Goal: Contribute content: Add original content to the website for others to see

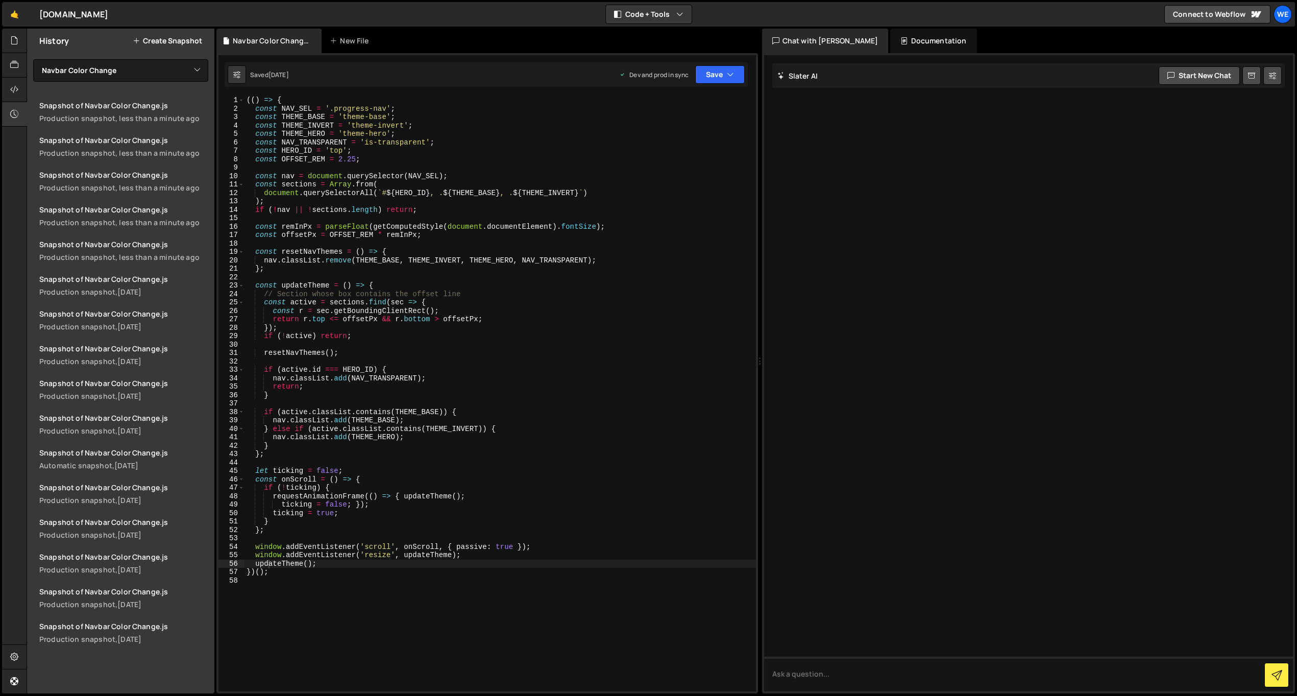
select select "43423"
click at [323, 160] on div "(( ) => { const NAV_SEL = '.progress-nav' ; const THEME_BASE = 'theme-base' ; c…" at bounding box center [499, 402] width 511 height 612
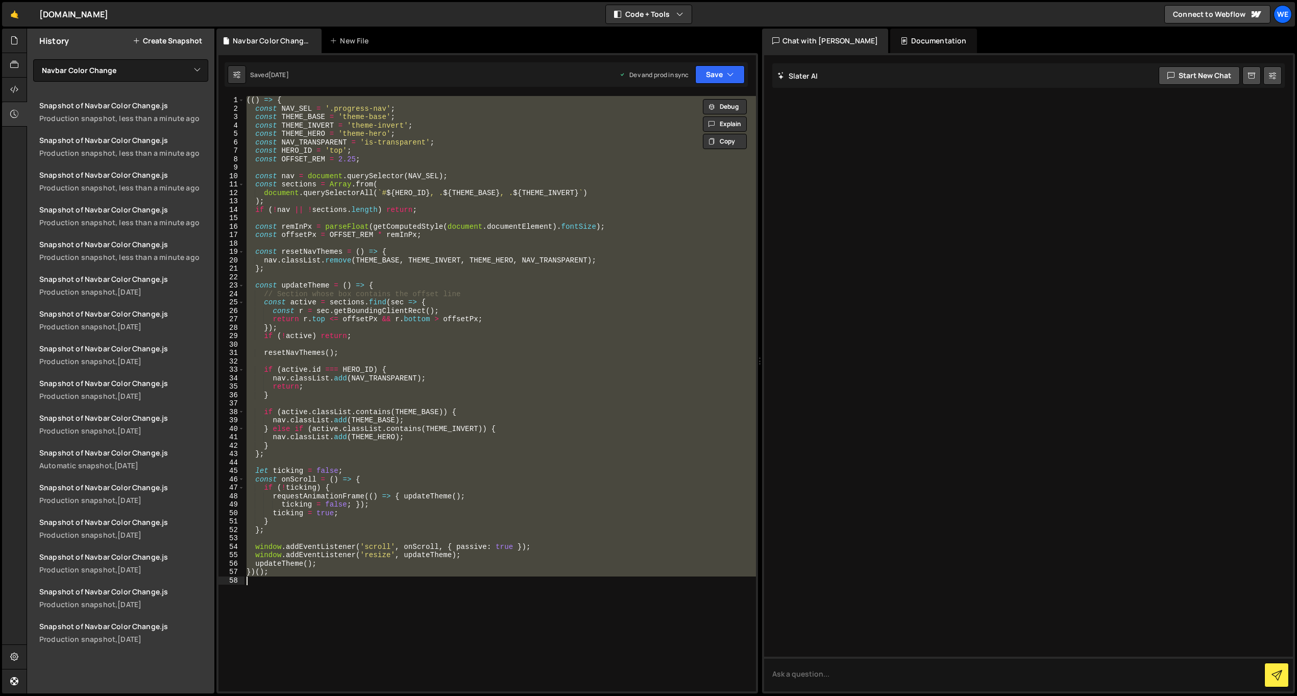
click at [333, 231] on div "(( ) => { const NAV_SEL = '.progress-nav' ; const THEME_BASE = 'theme-base' ; c…" at bounding box center [499, 393] width 511 height 595
paste textarea
type textarea "})();"
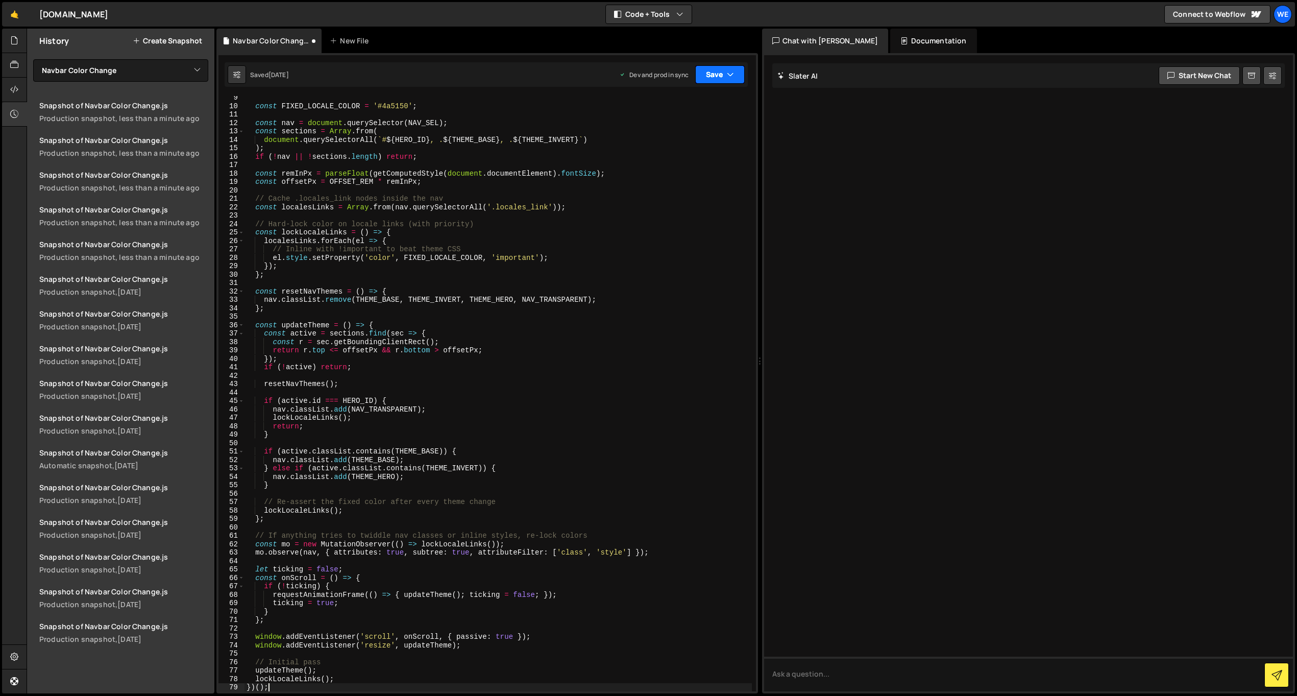
click at [722, 75] on button "Save" at bounding box center [720, 74] width 50 height 18
click at [670, 134] on div "Save to Production S" at bounding box center [685, 133] width 106 height 10
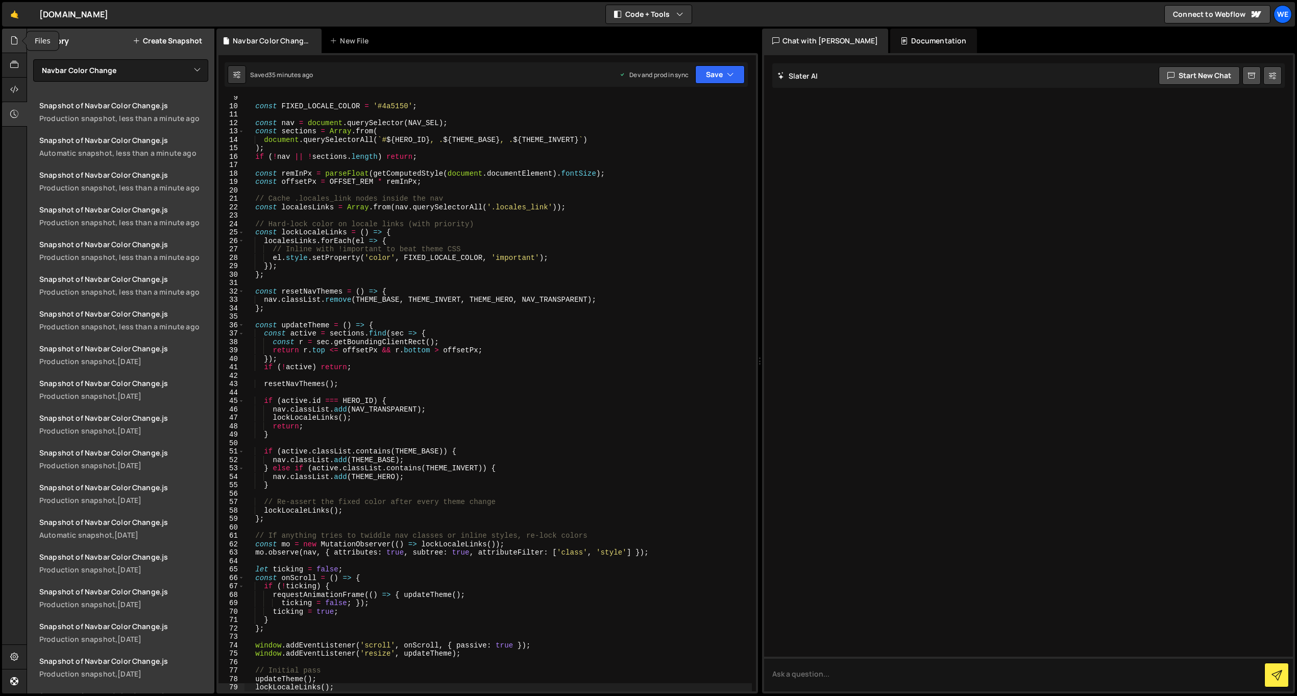
click at [17, 40] on icon at bounding box center [14, 40] width 8 height 11
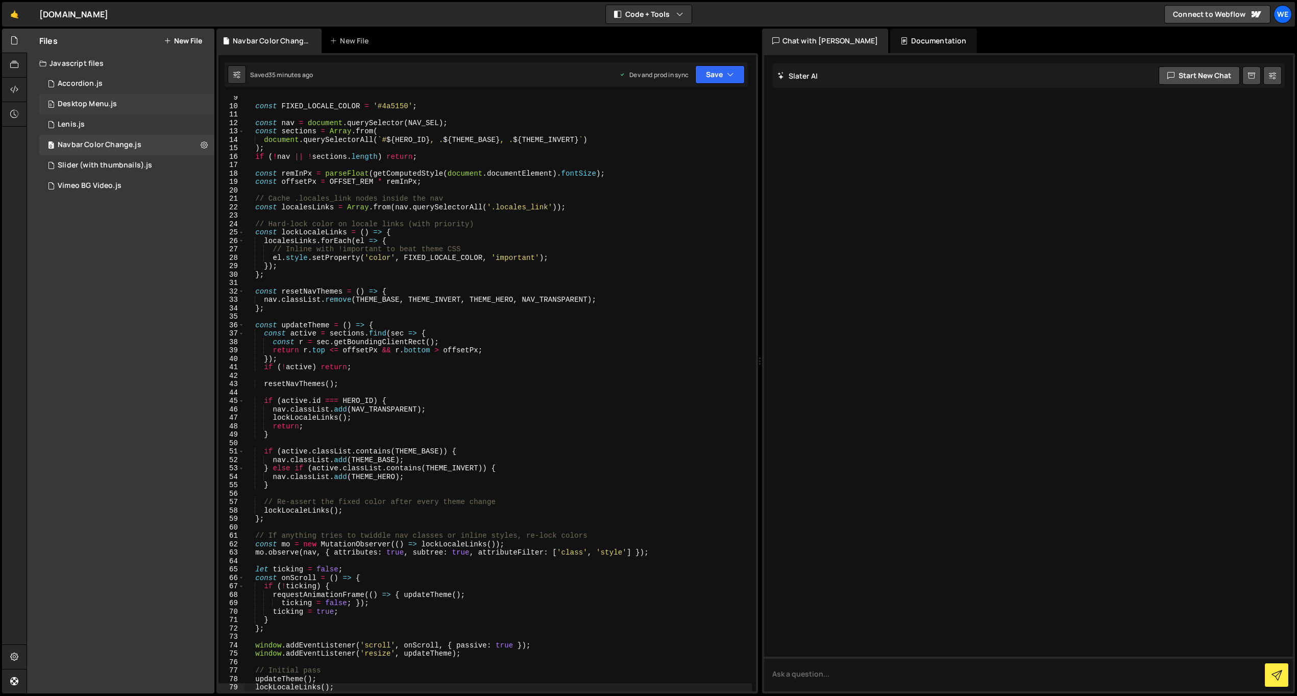
click at [139, 104] on div "0 Desktop Menu.js 0" at bounding box center [126, 104] width 175 height 20
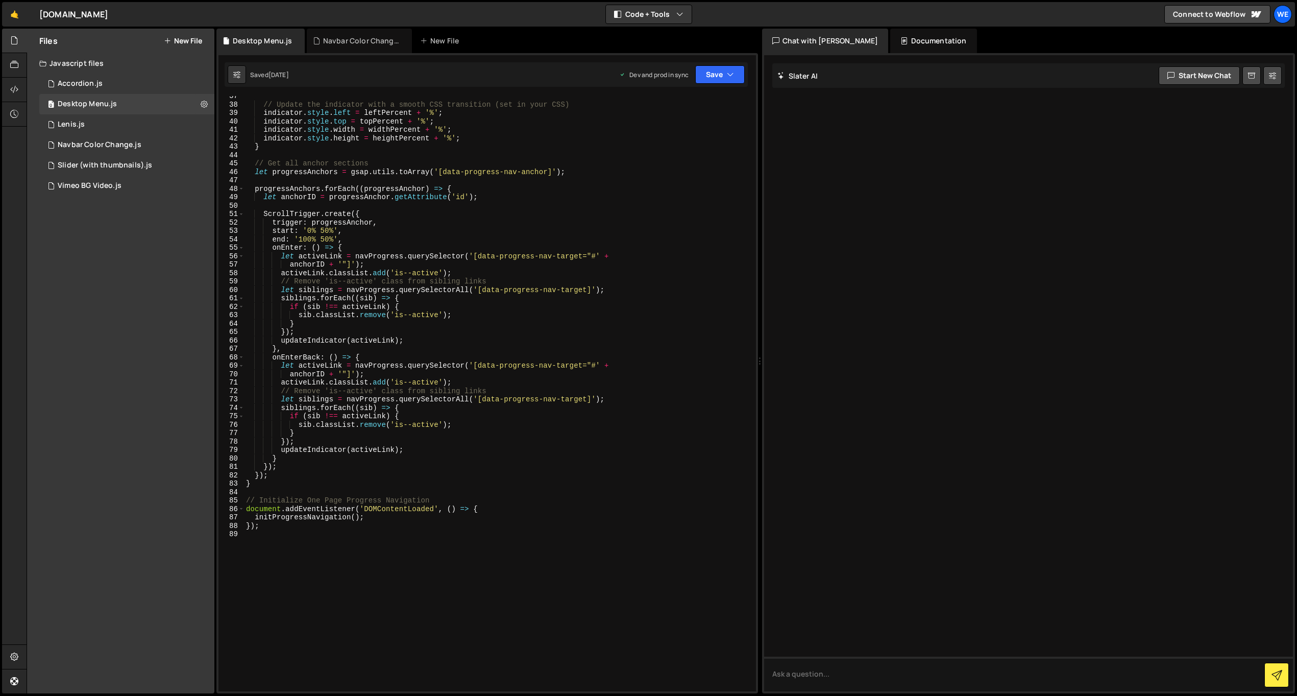
scroll to position [307, 0]
